Goal: Obtain resource: Obtain resource

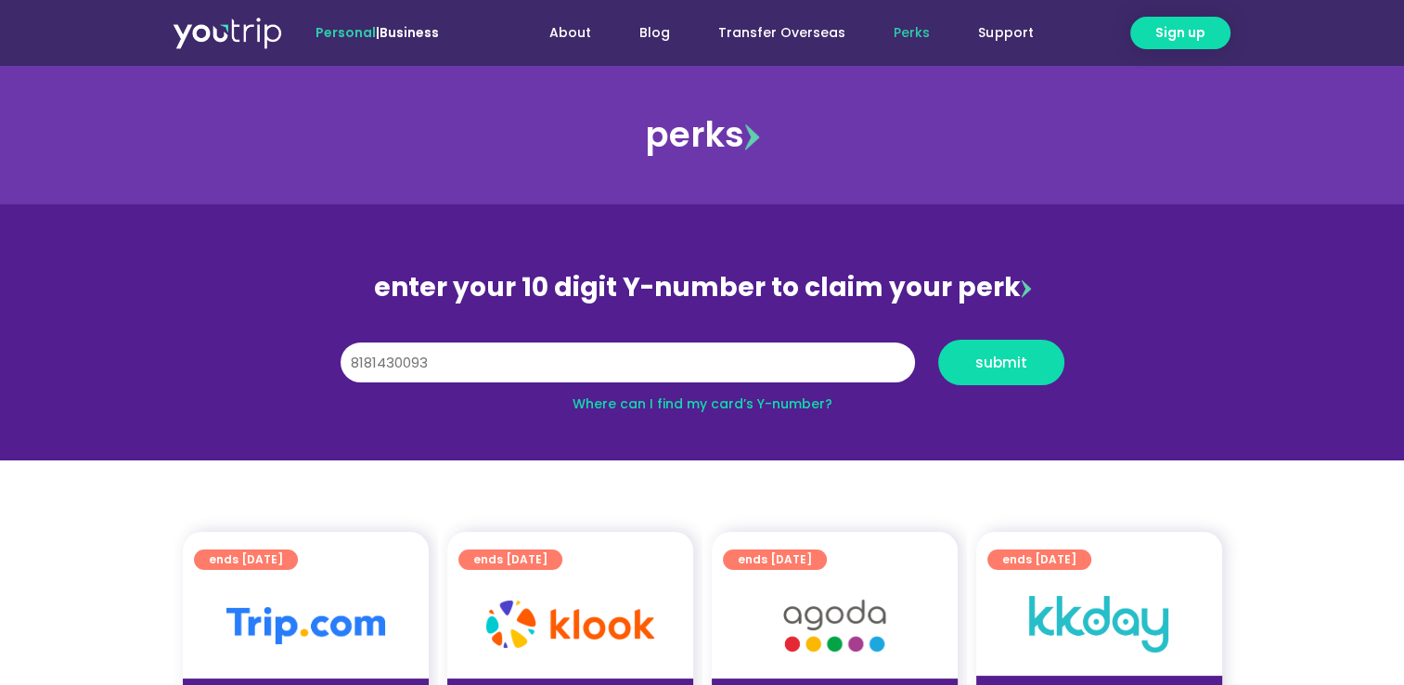
type input "8181430093"
click at [1010, 339] on div "Y Number 8181430093 submit" at bounding box center [702, 362] width 742 height 64
click at [1030, 362] on span "submit" at bounding box center [1001, 362] width 95 height 14
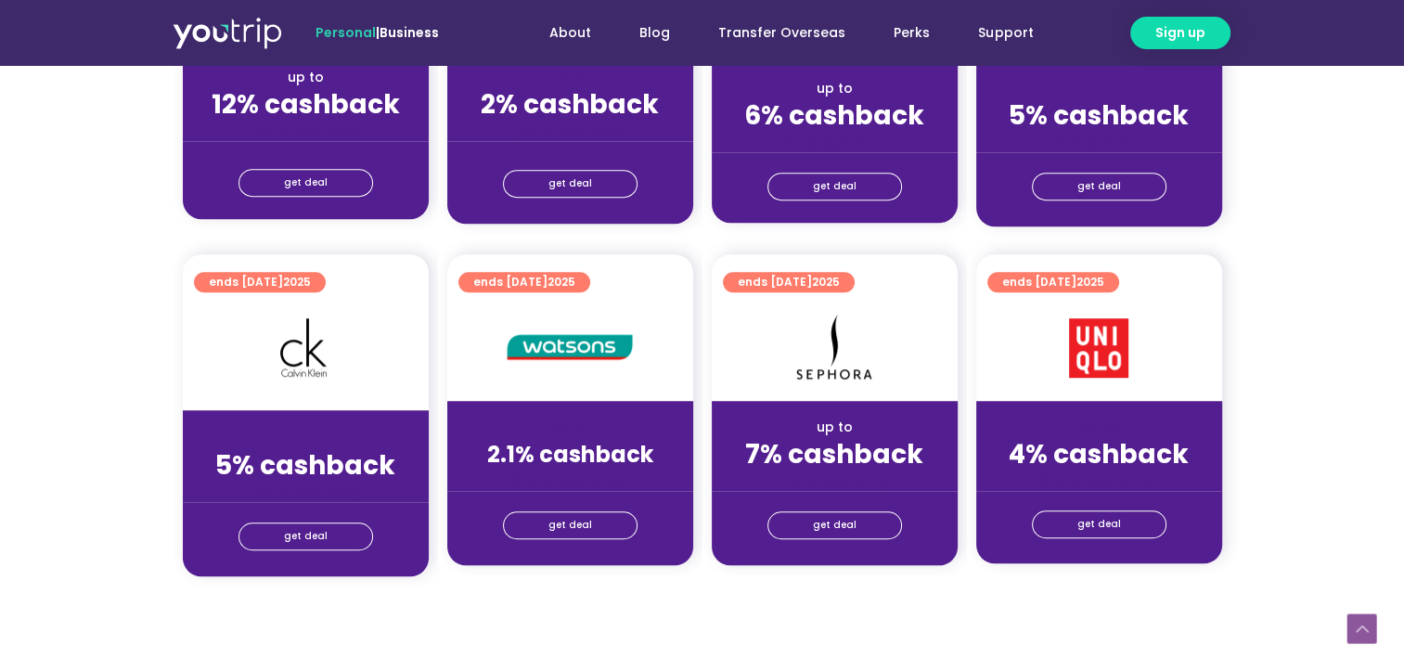
scroll to position [1363, 0]
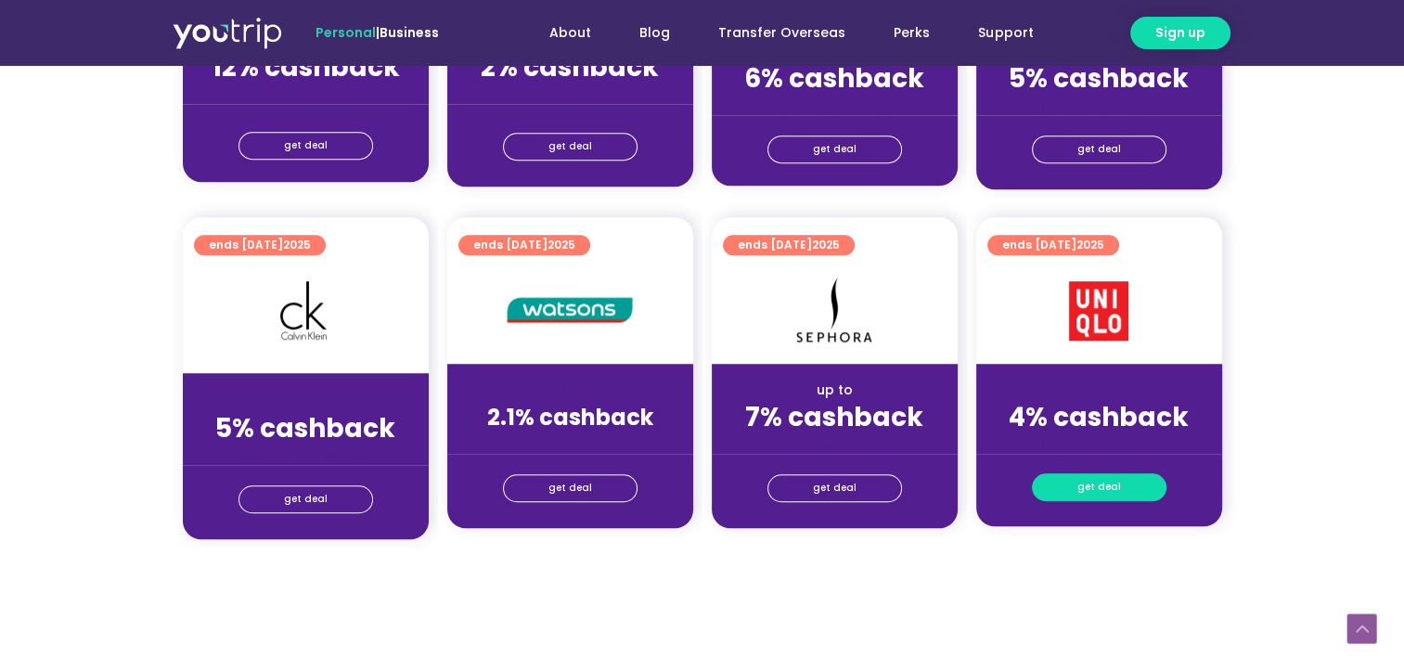
click at [1129, 489] on link "get deal" at bounding box center [1099, 487] width 135 height 28
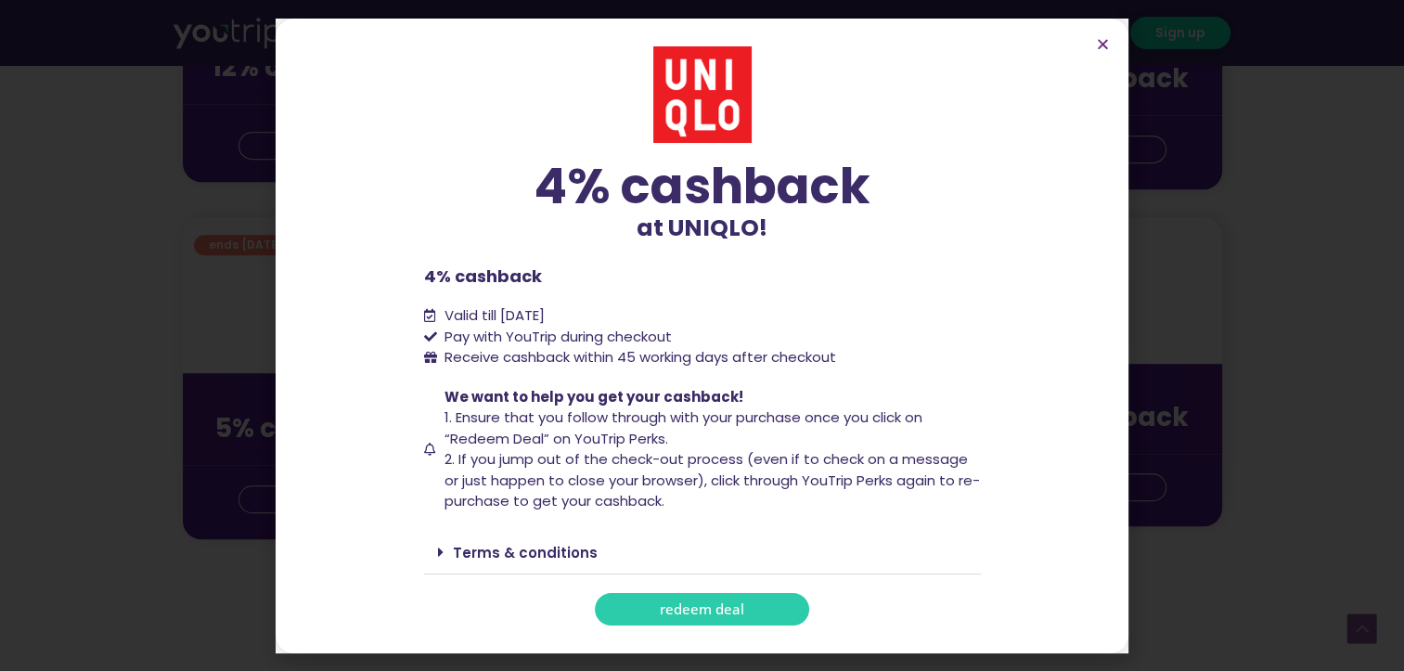
click at [748, 617] on link "redeem deal" at bounding box center [702, 609] width 214 height 32
click at [755, 625] on link "redeem deal" at bounding box center [702, 609] width 214 height 32
